Goal: Information Seeking & Learning: Find specific fact

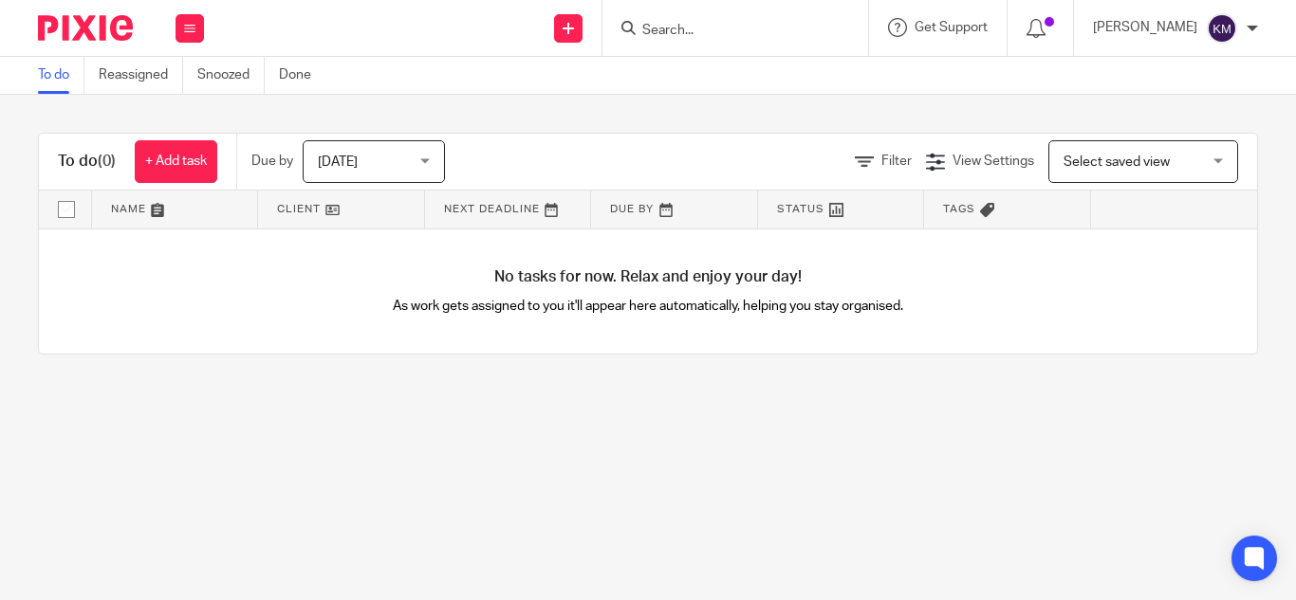
click at [640, 28] on input "Search" at bounding box center [725, 31] width 171 height 17
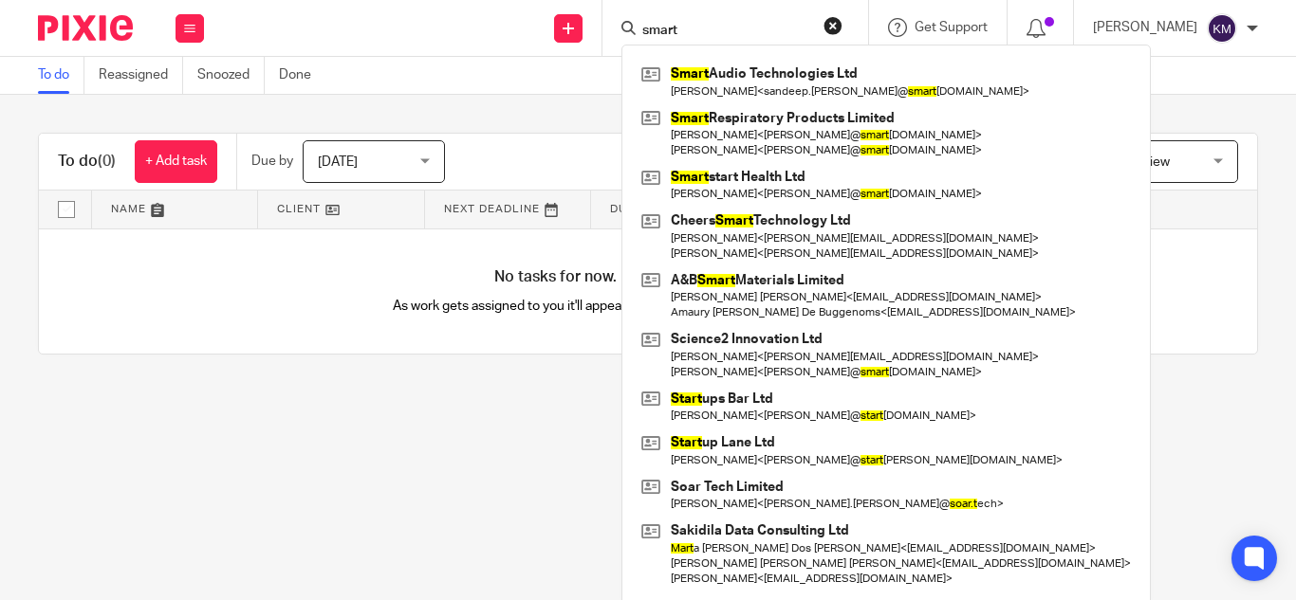
type input "smart"
click button "submit" at bounding box center [0, 0] width 0 height 0
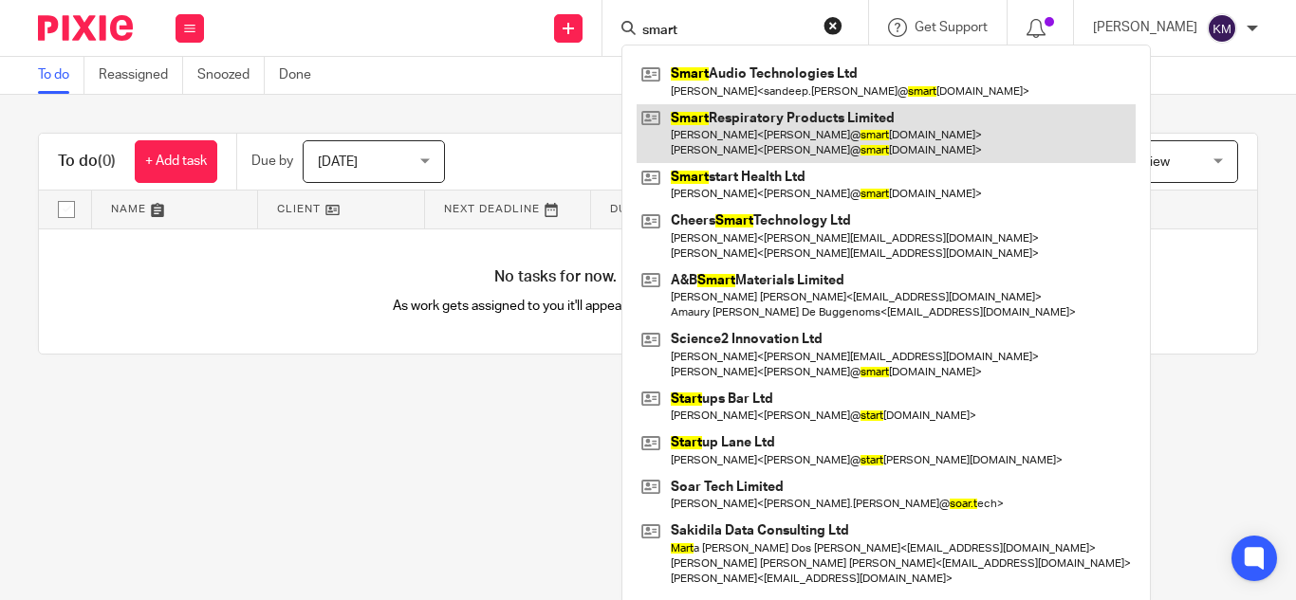
click at [774, 127] on link at bounding box center [885, 133] width 499 height 59
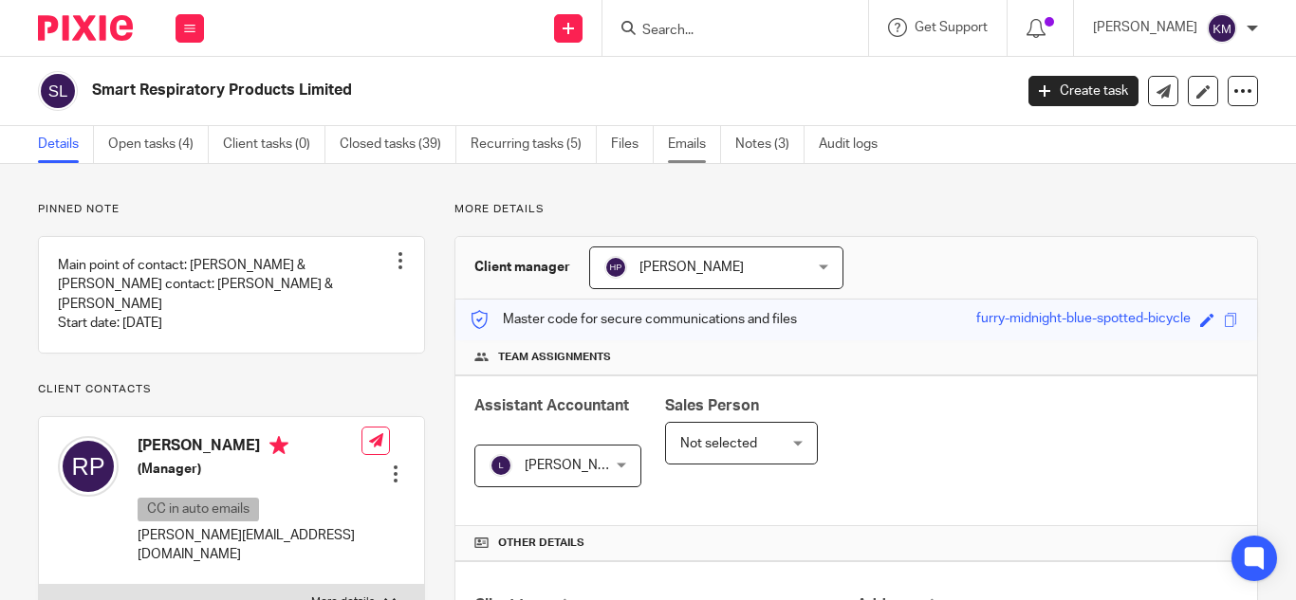
click at [693, 139] on link "Emails" at bounding box center [694, 144] width 53 height 37
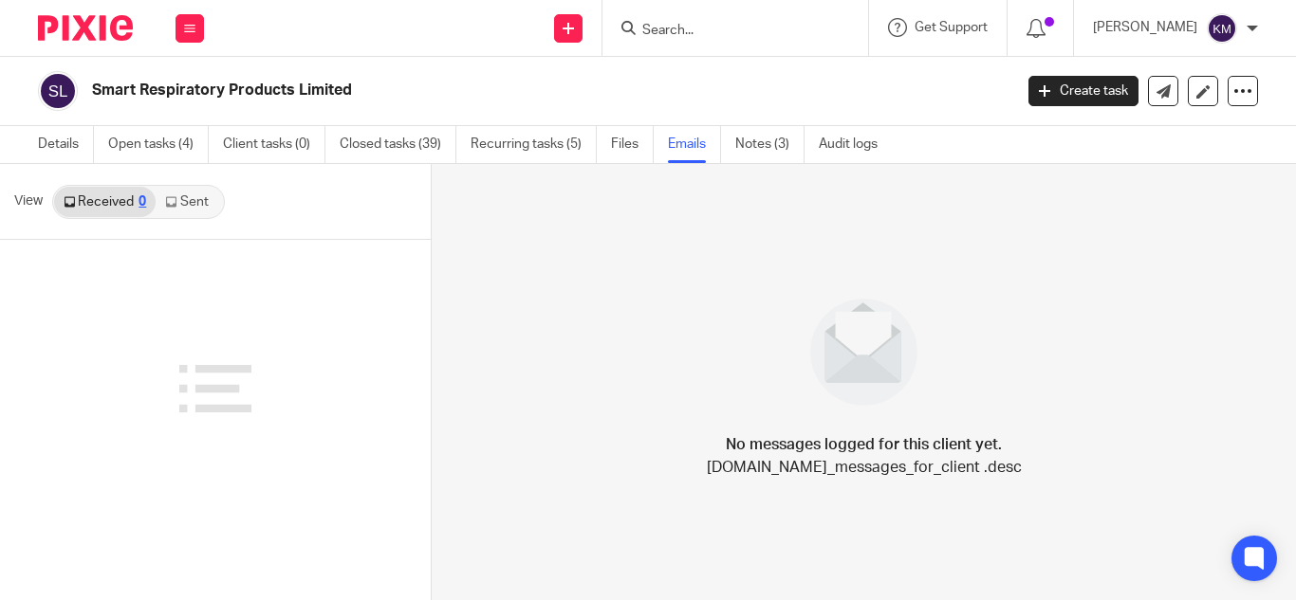
click at [188, 209] on link "Sent" at bounding box center [189, 202] width 66 height 30
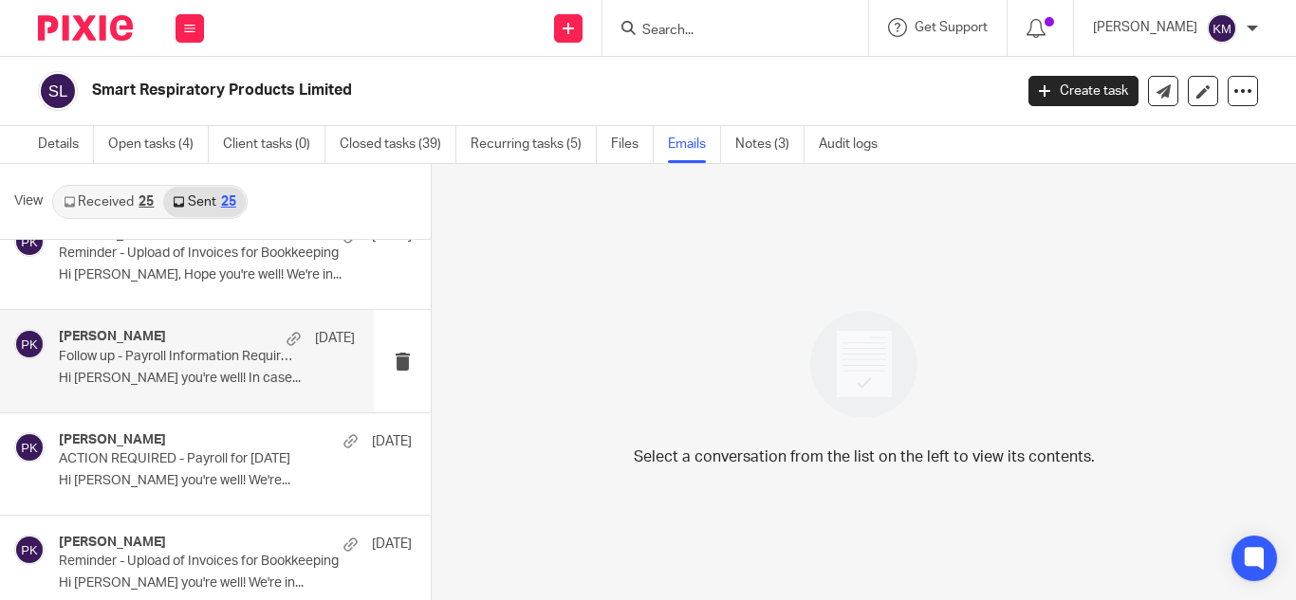
scroll to position [35, 0]
click at [213, 384] on div "Priyadharshini Kalidass 28 Jul Follow up - Payroll Information Required Hi Thom…" at bounding box center [207, 358] width 296 height 64
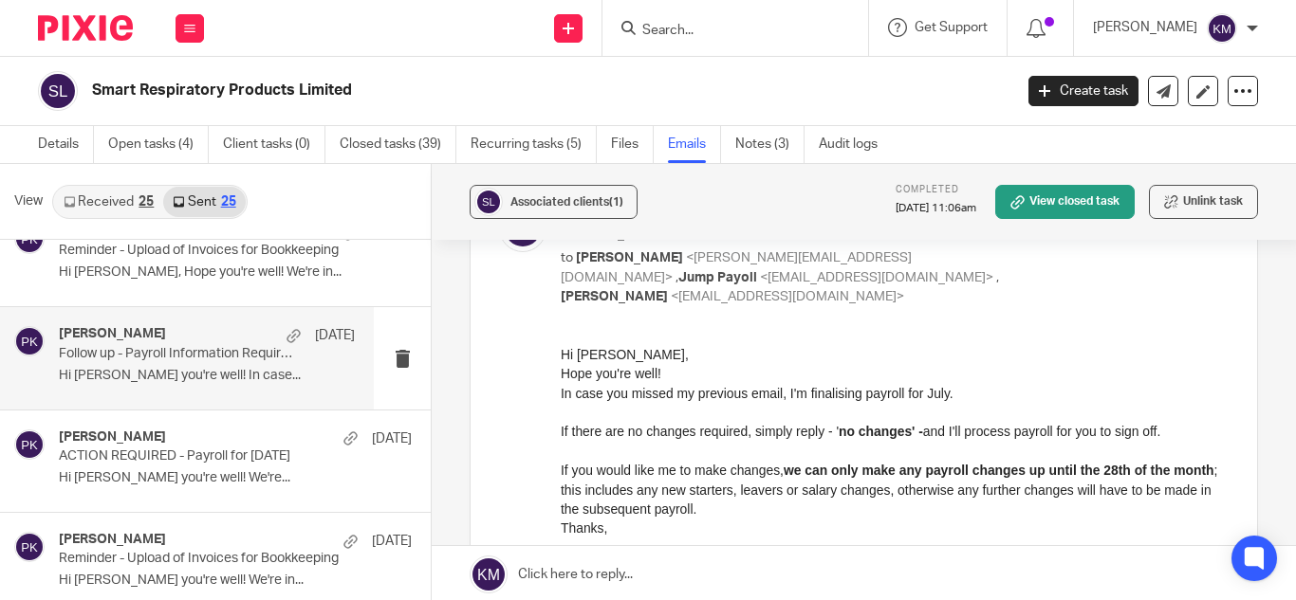
scroll to position [135, 0]
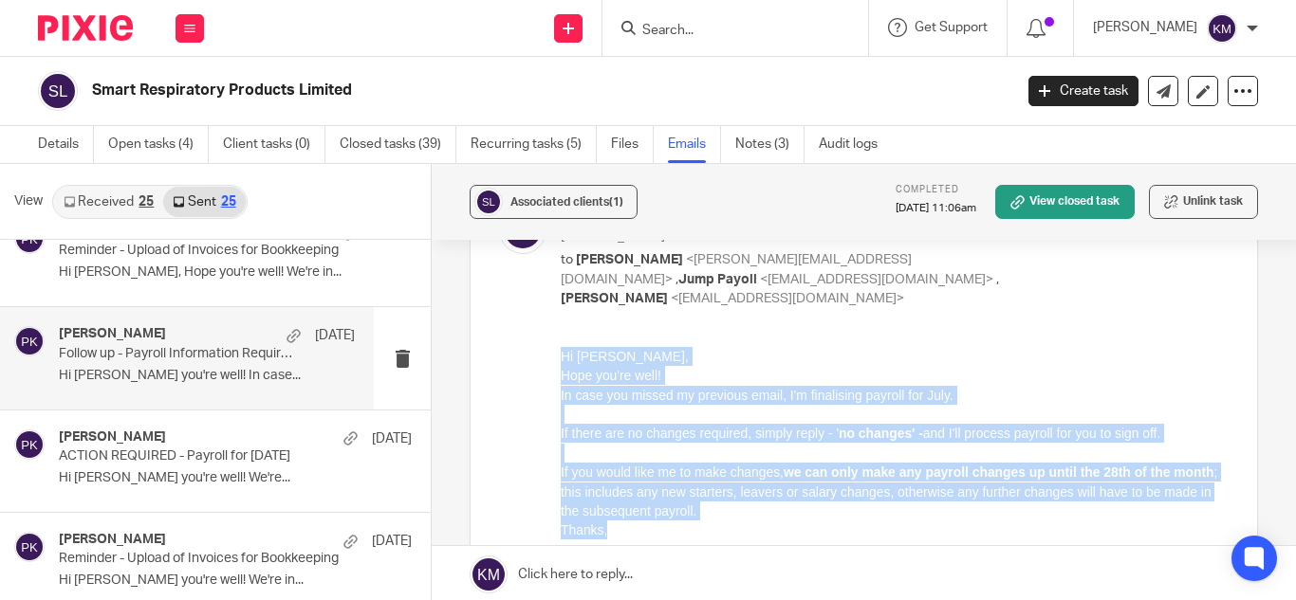
drag, startPoint x: 613, startPoint y: 531, endPoint x: 1110, endPoint y: 682, distance: 519.4
click html "Hi Thomas, Hope you're well! In case you missed my previous email, I'm finalisi…"
copy div "Hi Thomas, Hope you're well! In case you missed my previous email, I'm finalisi…"
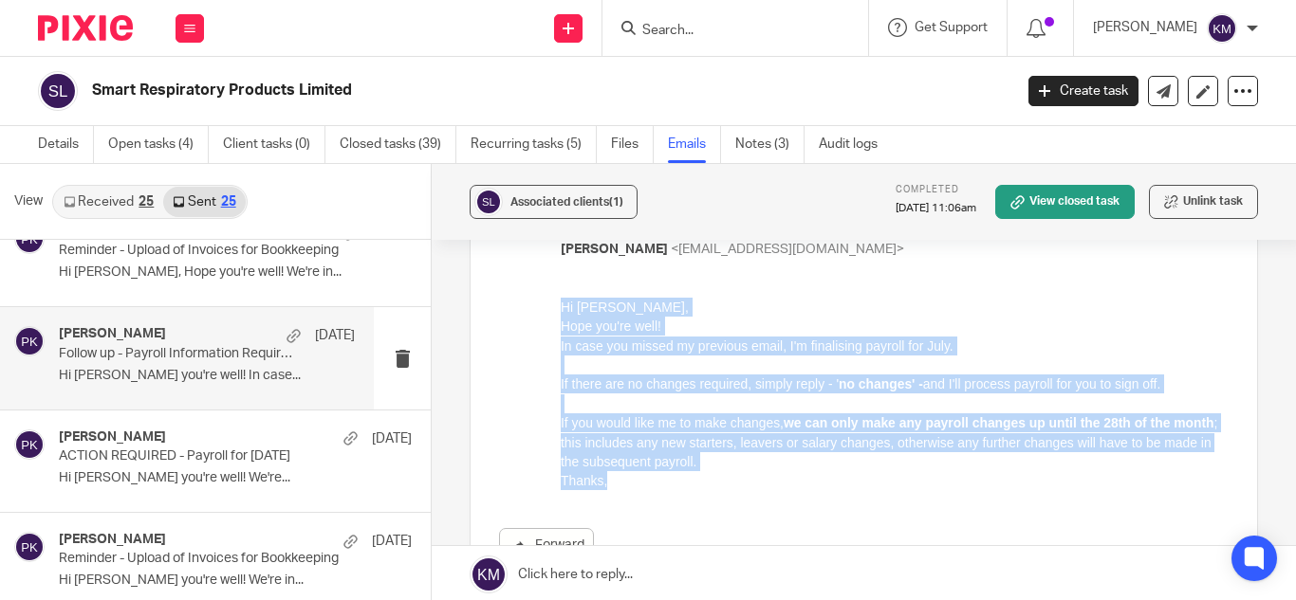
scroll to position [185, 0]
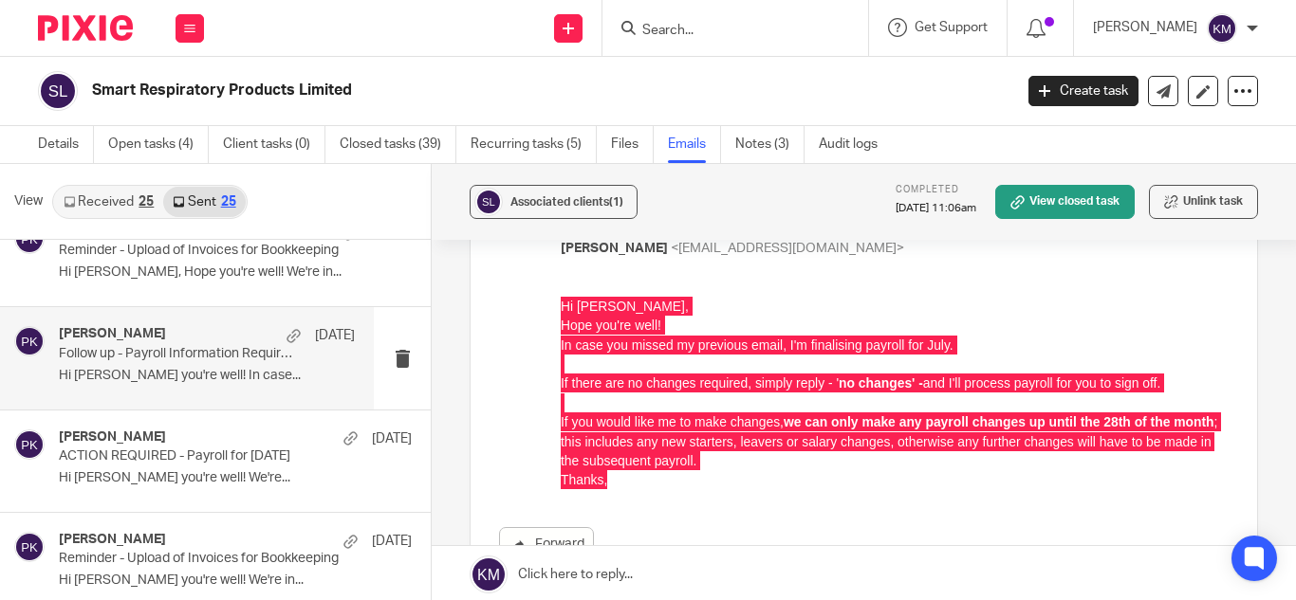
click at [719, 472] on div "Forward" at bounding box center [863, 430] width 729 height 266
click at [729, 472] on div "Forward" at bounding box center [863, 430] width 729 height 266
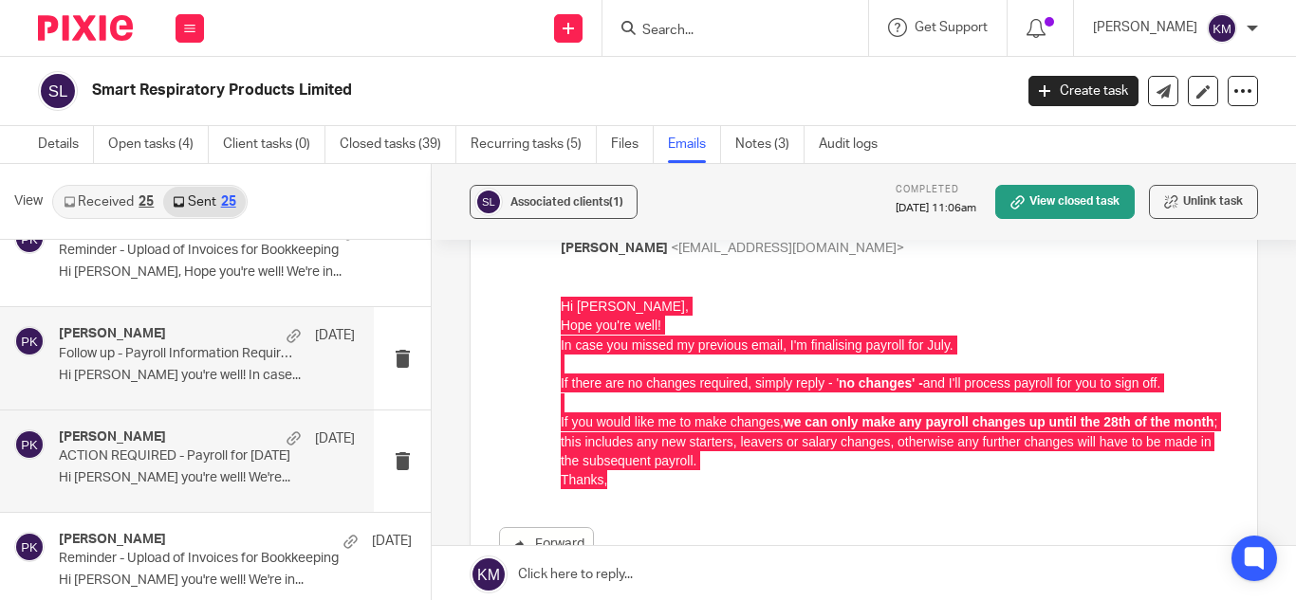
click at [194, 473] on p "Hi Thomas, Hope you're well! We're..." at bounding box center [207, 478] width 296 height 16
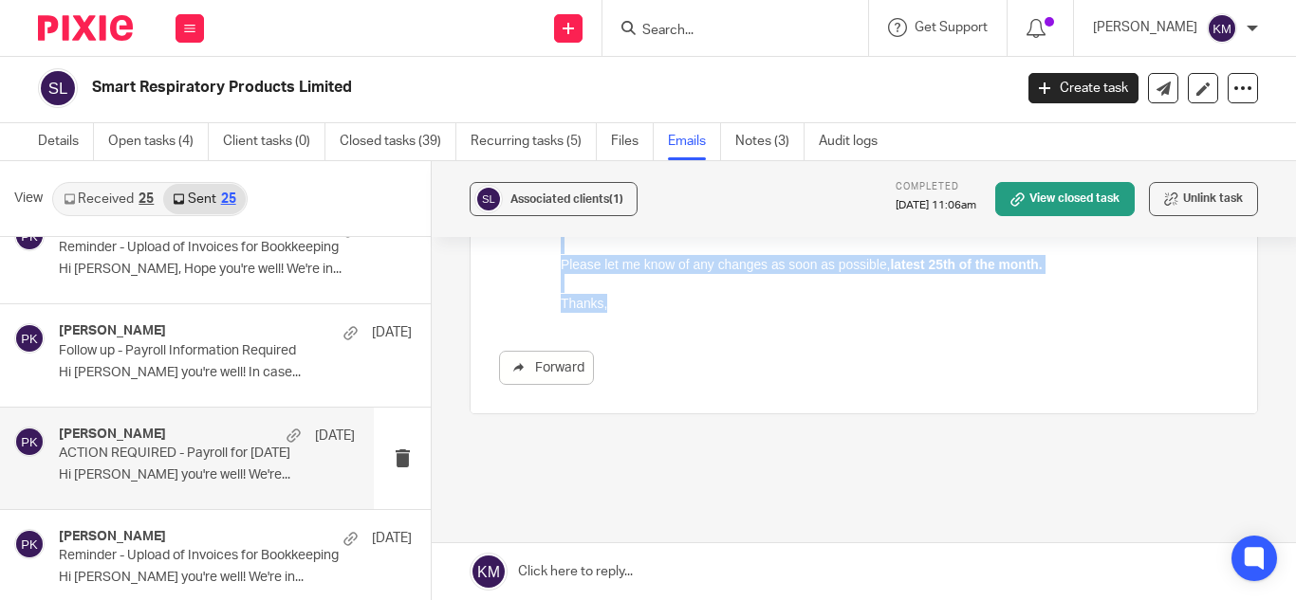
scroll to position [0, 0]
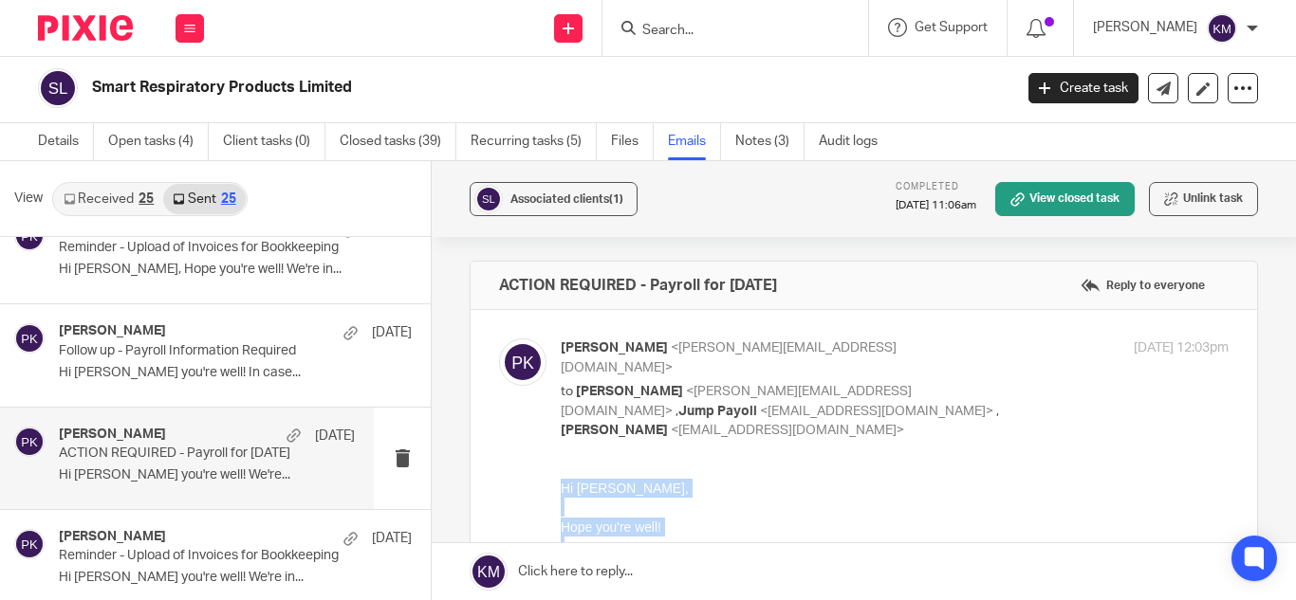
drag, startPoint x: 608, startPoint y: 890, endPoint x: 547, endPoint y: 493, distance: 401.1
click html "Hi Thomas, Hope you're well! We're preparing payroll for July. If there are no …"
copy div "Hi Thomas, Hope you're well! We're preparing payroll for July. If there are no …"
